Goal: Task Accomplishment & Management: Complete application form

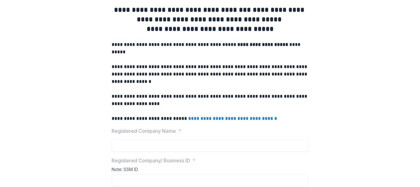
scroll to position [61, 0]
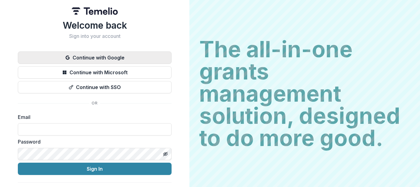
click at [77, 61] on button "Continue with Google" at bounding box center [95, 57] width 154 height 12
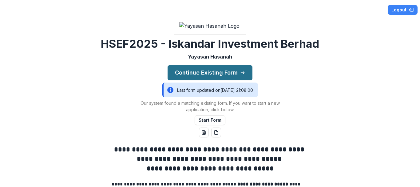
click at [181, 80] on button "Continue Existing Form" at bounding box center [209, 72] width 85 height 15
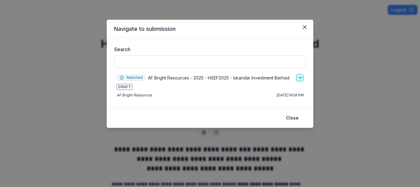
click at [300, 80] on icon "go-to" at bounding box center [299, 77] width 5 height 5
